Goal: Transaction & Acquisition: Purchase product/service

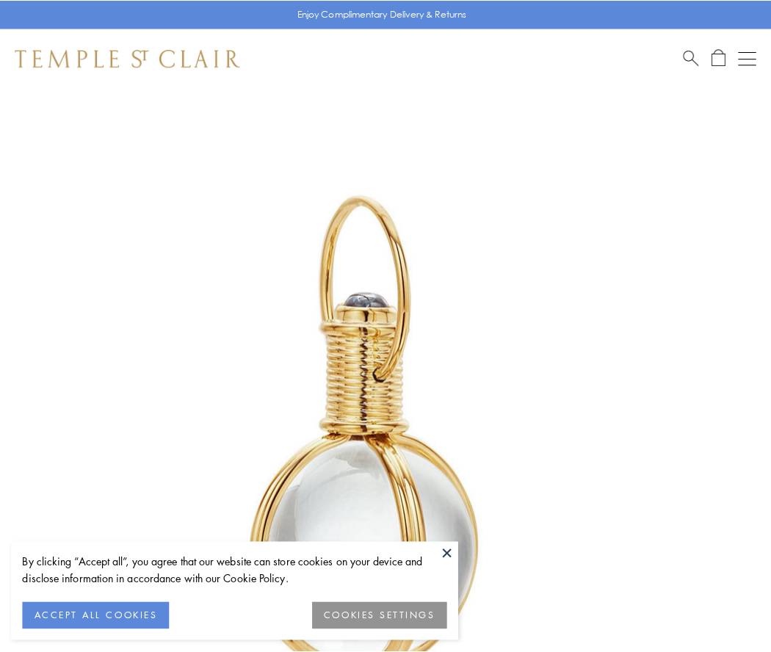
scroll to position [383, 0]
